Goal: Task Accomplishment & Management: Manage account settings

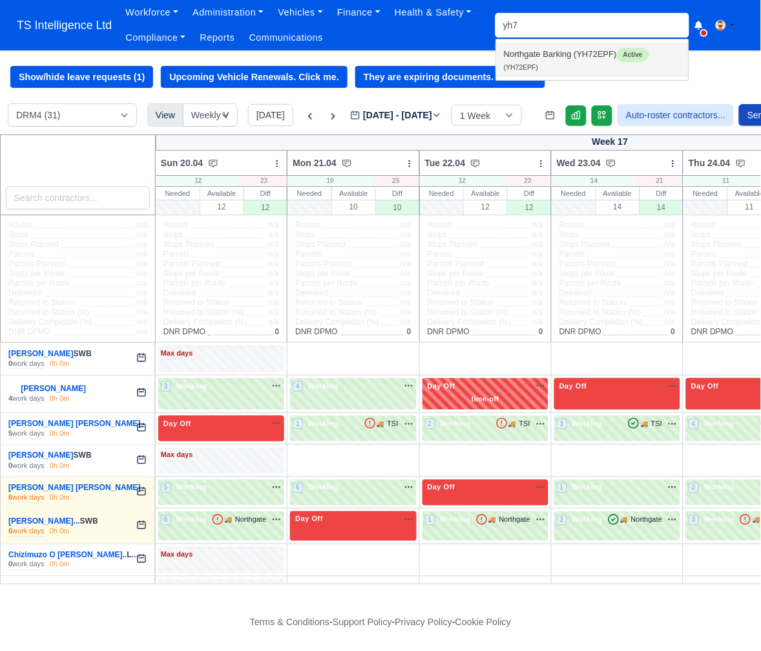
click at [545, 67] on link "Northgate Barking (YH72EPF) Active (YH72EPF)" at bounding box center [592, 60] width 193 height 34
type input "YH72EPF"
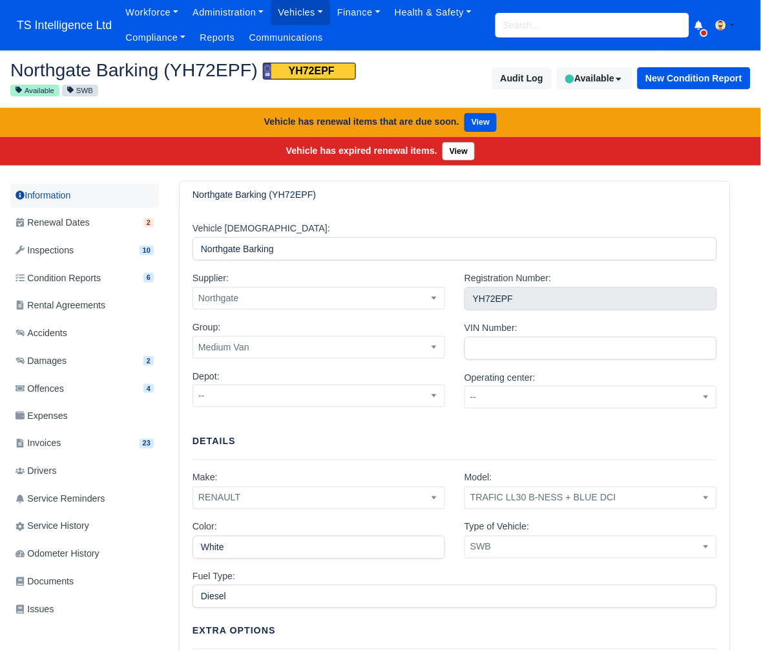
click at [67, 192] on link "Information" at bounding box center [84, 195] width 149 height 24
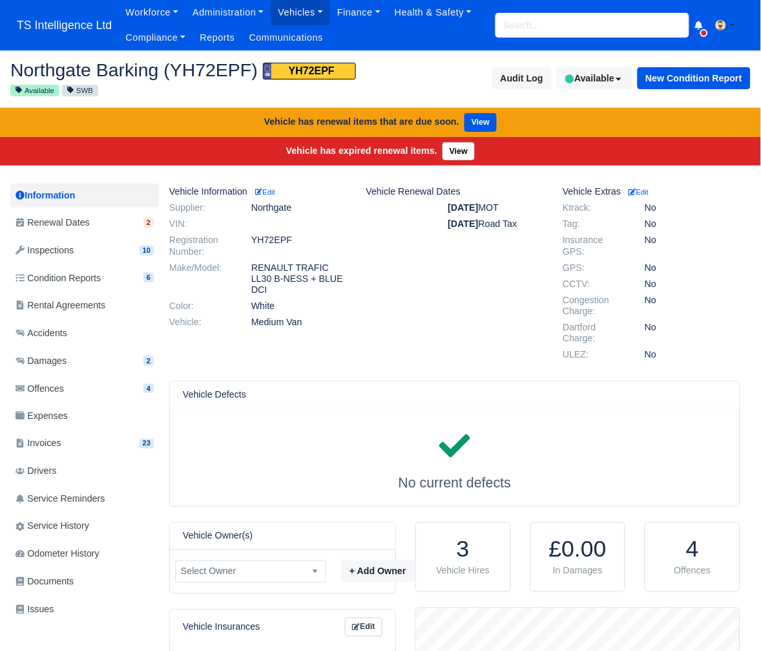
click at [567, 18] on input "search" at bounding box center [592, 25] width 194 height 25
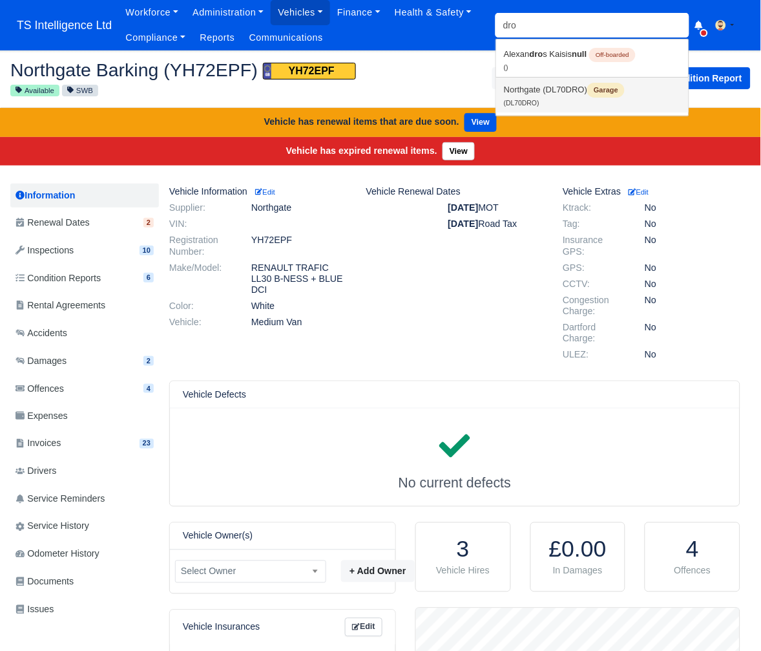
click at [539, 94] on link "Northgate (DL70DRO) Garage (DL70DRO)" at bounding box center [592, 95] width 193 height 35
type input "DL70DRO"
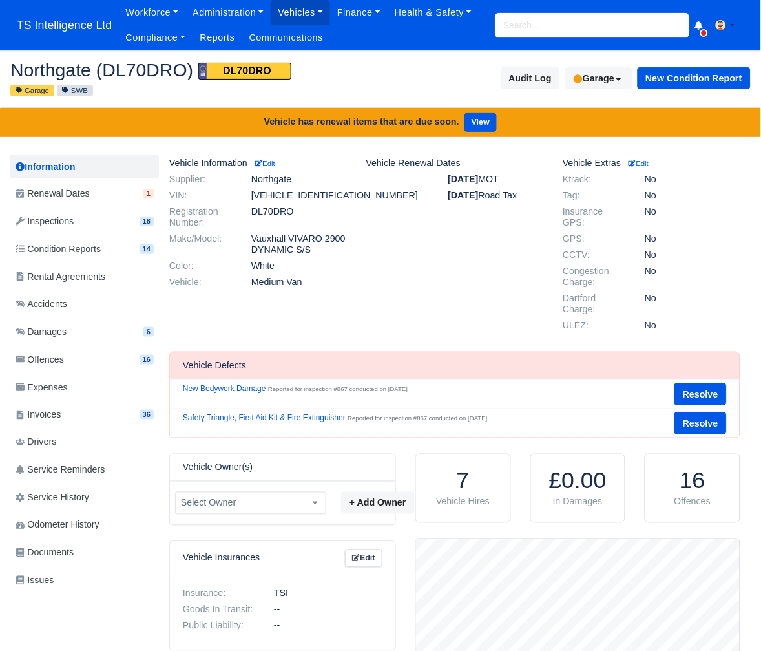
click at [521, 18] on input "search" at bounding box center [592, 25] width 194 height 25
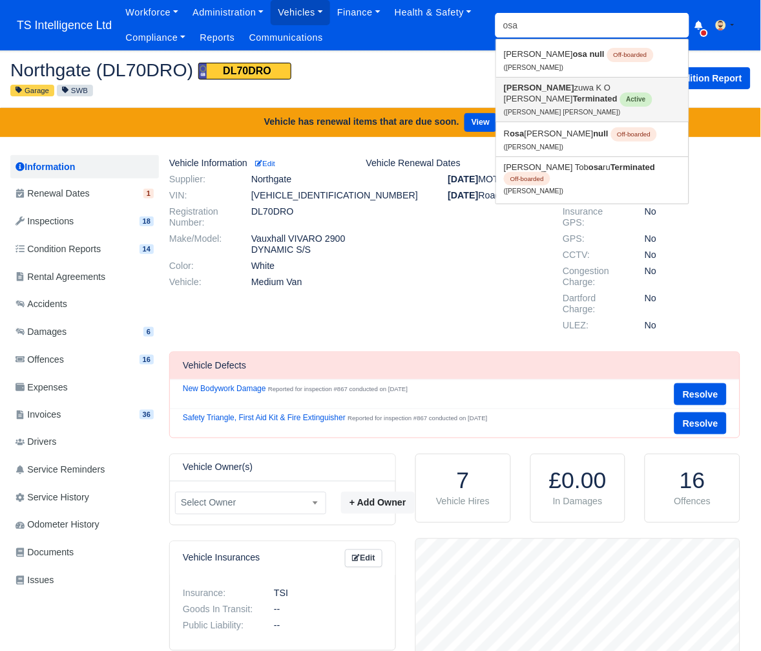
click at [536, 86] on link "Osa zuwa K O Ojo David Terminated Active (Osazuwa K O Ojo David)" at bounding box center [592, 100] width 193 height 44
type input "Osazuwa K O Ojo David"
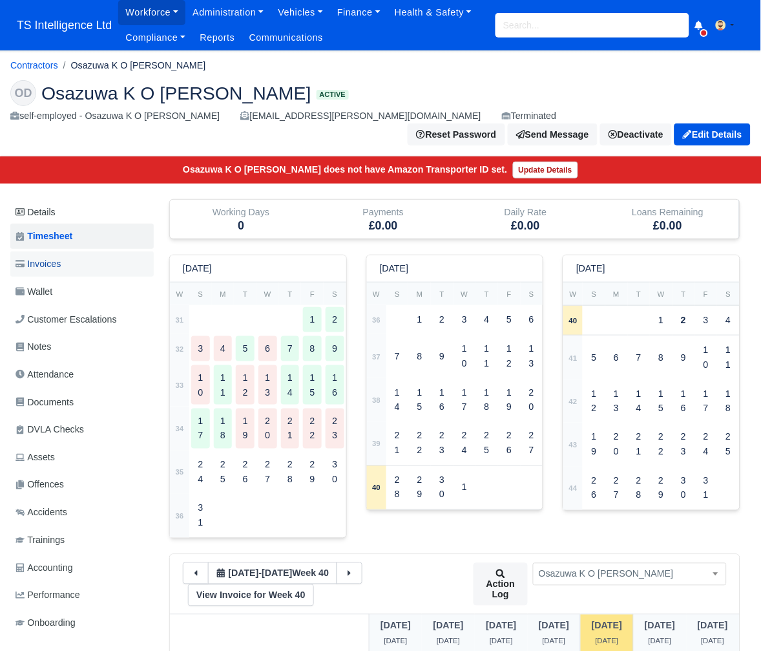
click at [90, 251] on link "Invoices" at bounding box center [81, 263] width 143 height 25
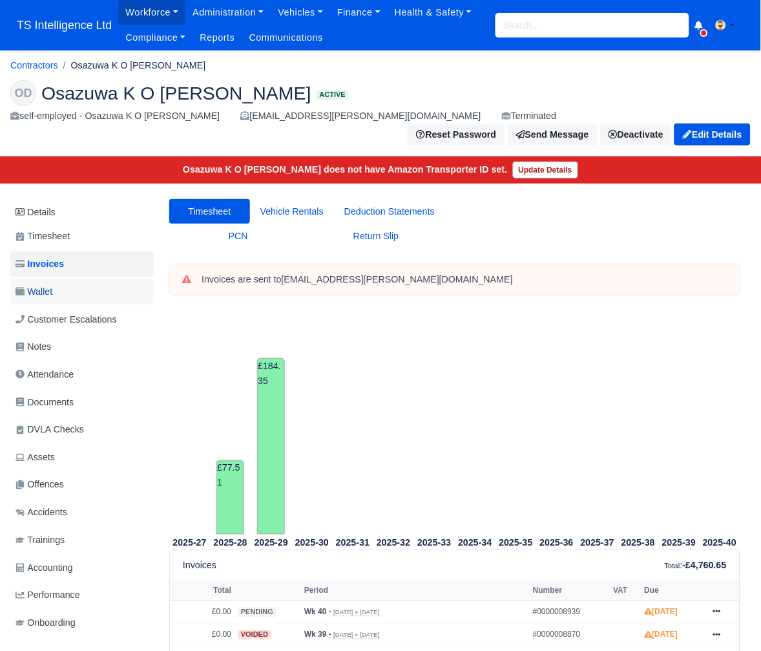
click at [83, 279] on link "Wallet" at bounding box center [81, 291] width 143 height 25
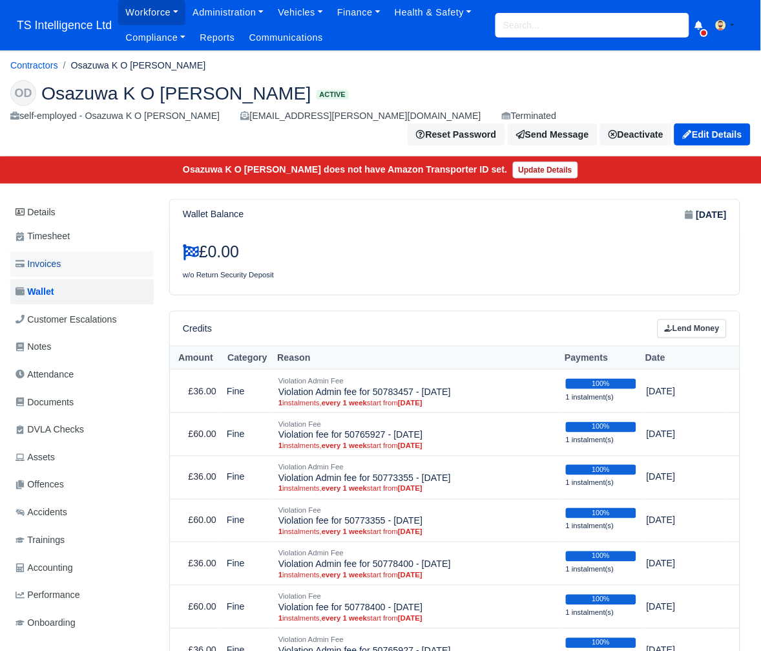
click at [57, 256] on span "Invoices" at bounding box center [38, 263] width 45 height 15
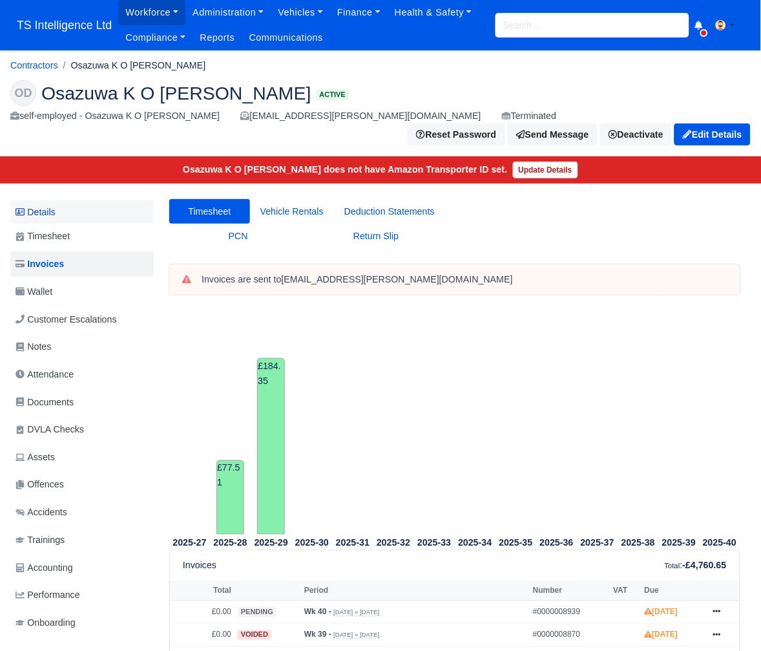
click at [89, 200] on link "Details" at bounding box center [81, 212] width 143 height 24
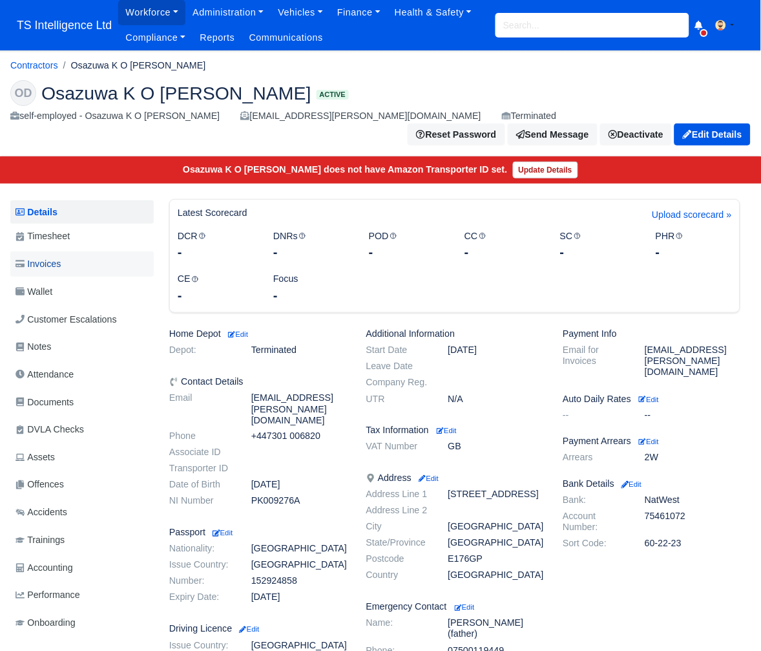
click at [85, 251] on link "Invoices" at bounding box center [81, 263] width 143 height 25
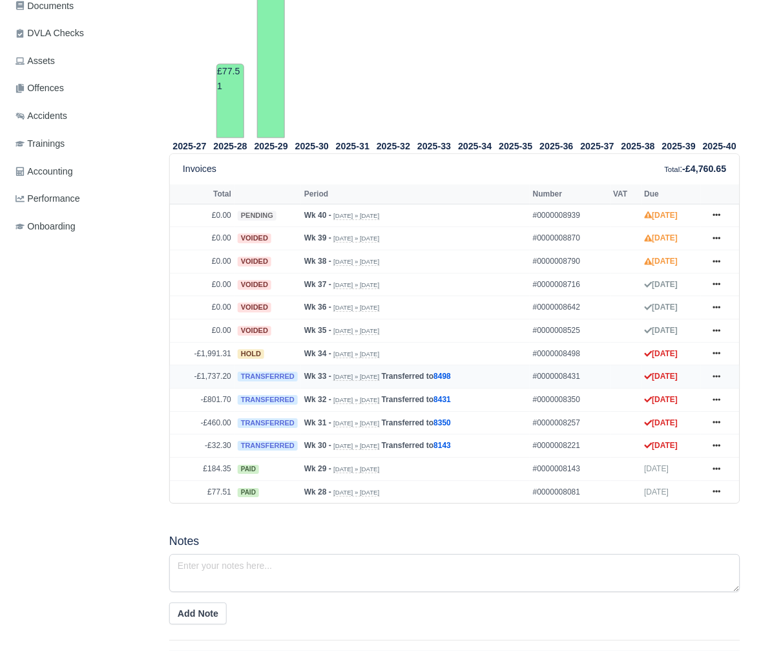
scroll to position [368, 0]
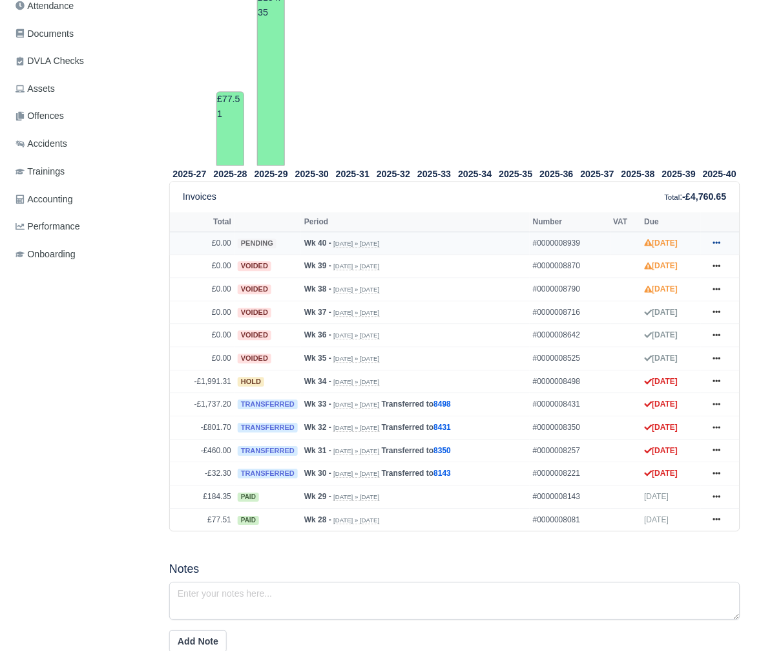
click at [719, 239] on icon at bounding box center [717, 243] width 8 height 8
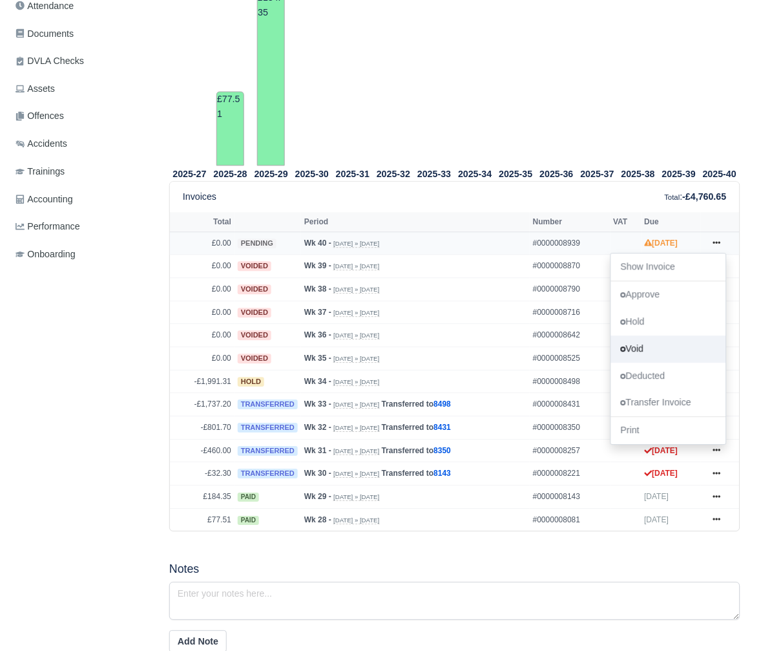
click at [668, 335] on link "Void" at bounding box center [668, 348] width 115 height 27
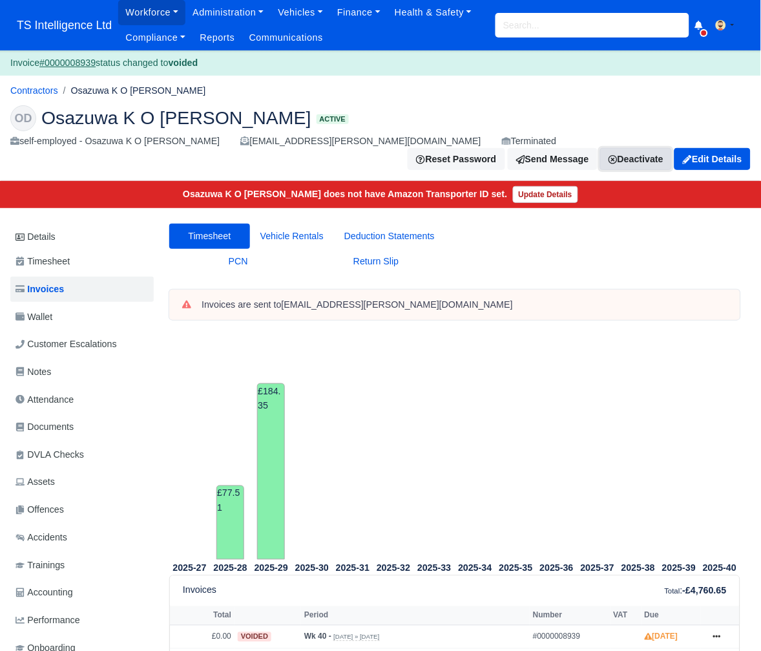
click at [618, 155] on icon at bounding box center [613, 159] width 9 height 9
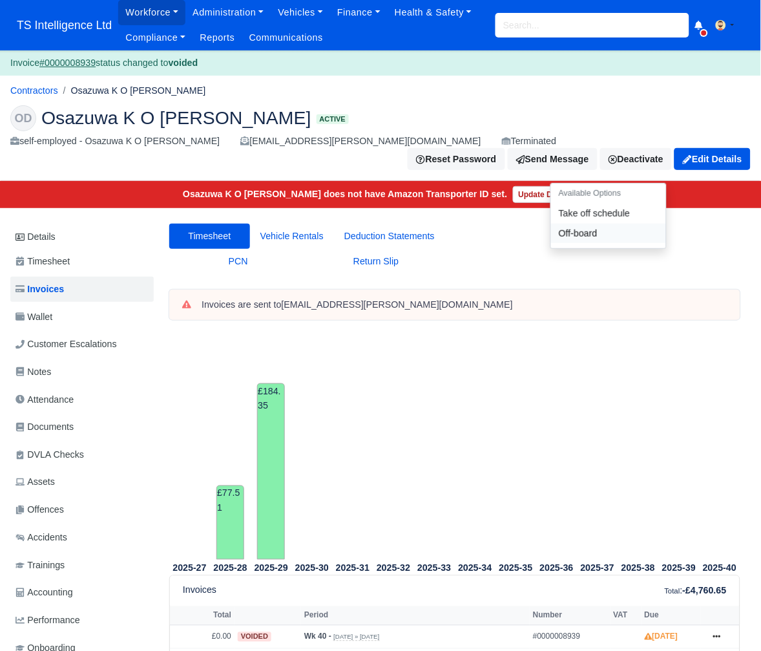
click at [590, 224] on link "Off-board" at bounding box center [608, 234] width 115 height 20
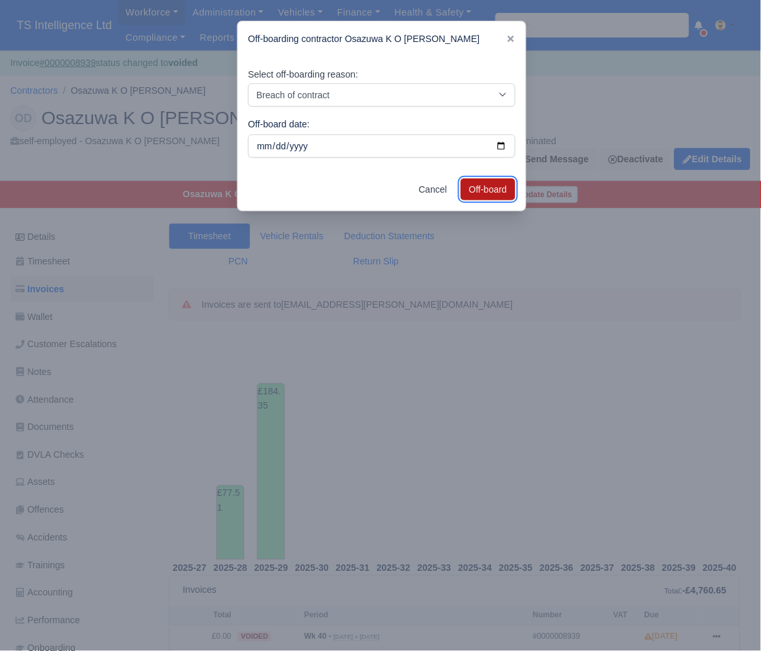
click at [497, 193] on button "Off-board" at bounding box center [488, 189] width 55 height 22
